Goal: Find contact information: Find contact information

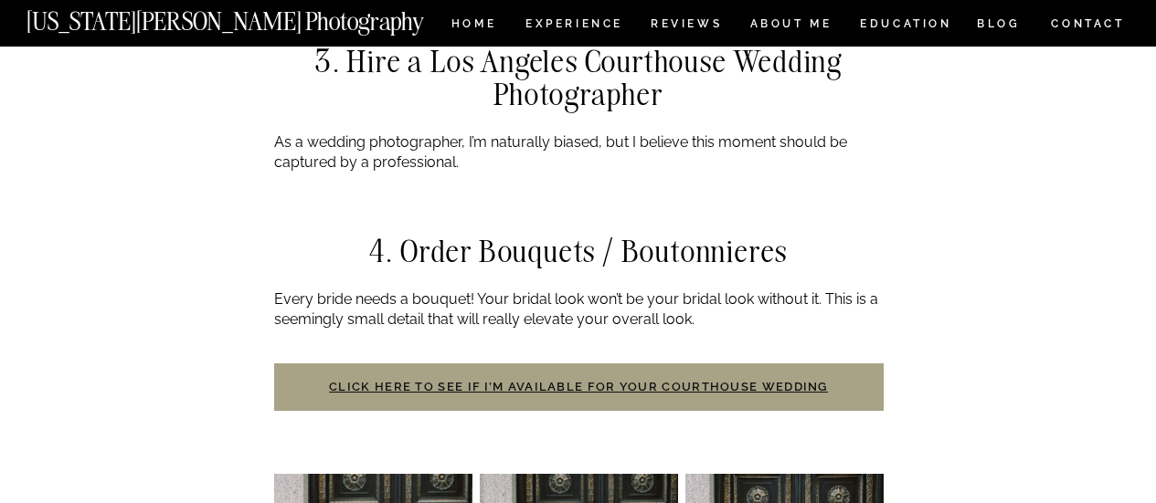
scroll to position [2649, 0]
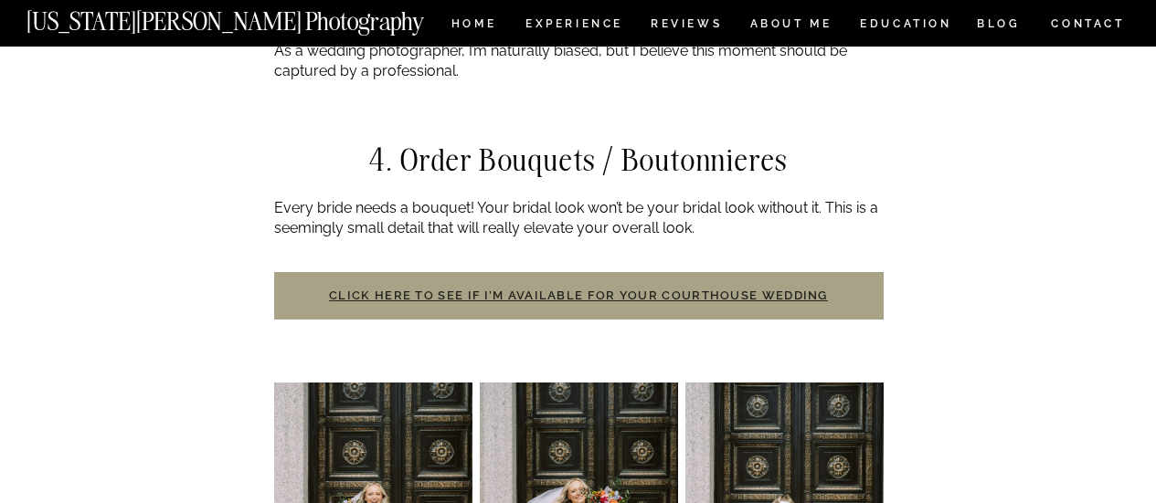
click at [543, 289] on link "Click here to see if I’m available for your courthouse wedding" at bounding box center [578, 296] width 499 height 14
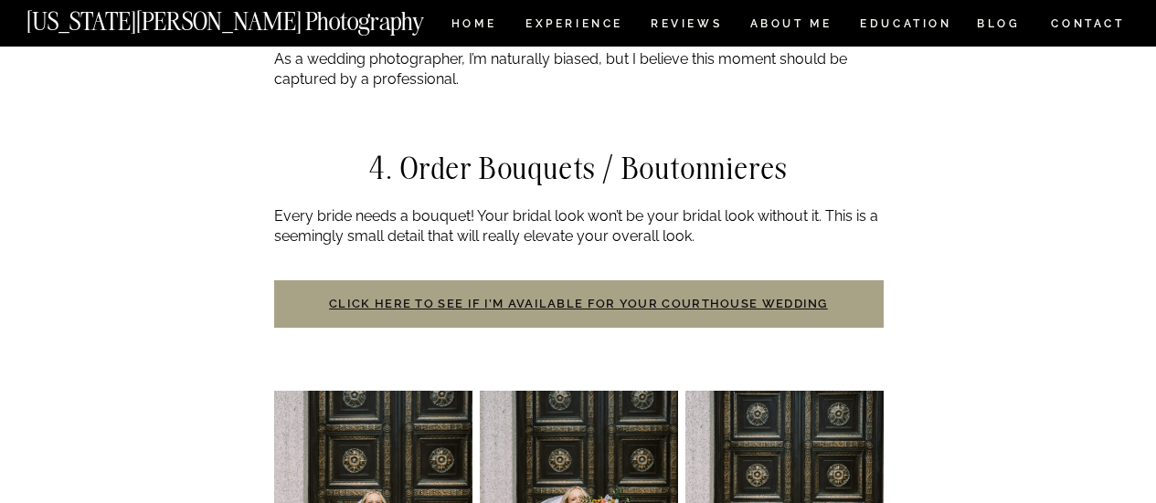
scroll to position [2649, 0]
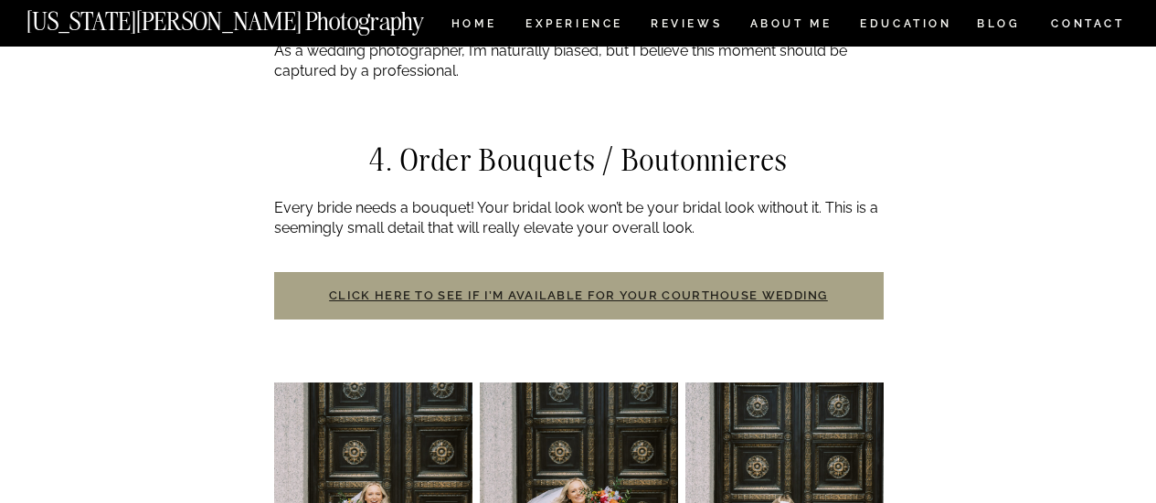
click at [460, 289] on link "Click here to see if I’m available for your courthouse wedding" at bounding box center [578, 296] width 499 height 14
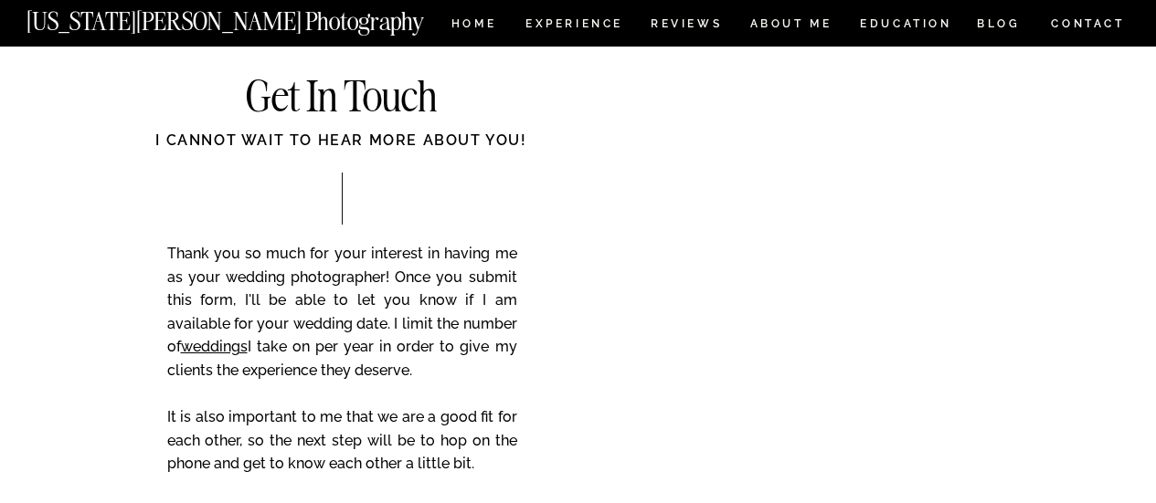
scroll to position [150, 0]
